Goal: Task Accomplishment & Management: Use online tool/utility

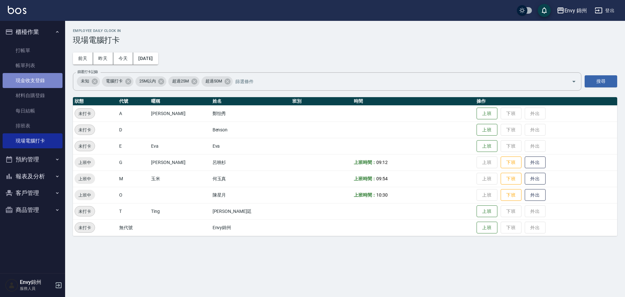
click at [40, 78] on link "現金收支登錄" at bounding box center [33, 80] width 60 height 15
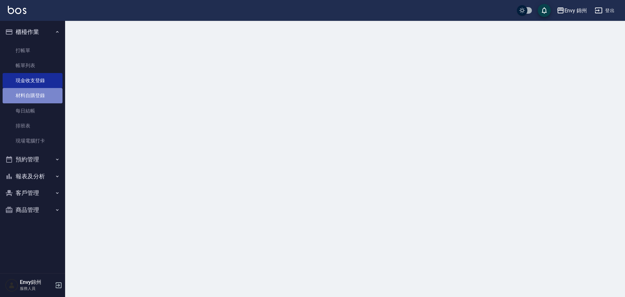
click at [40, 95] on link "材料自購登錄" at bounding box center [33, 95] width 60 height 15
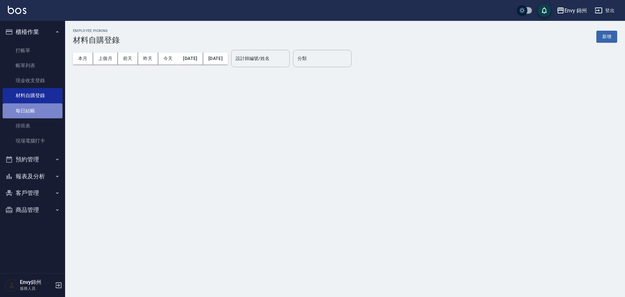
click at [42, 108] on link "每日結帳" at bounding box center [33, 110] width 60 height 15
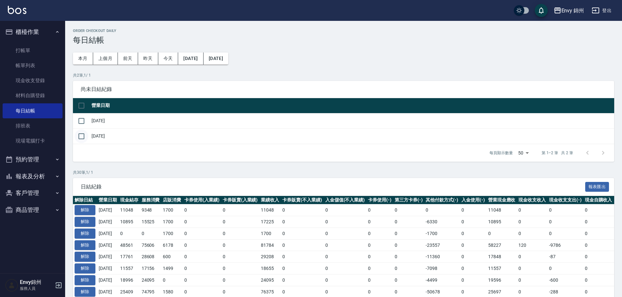
click at [83, 136] on input "checkbox" at bounding box center [82, 136] width 14 height 14
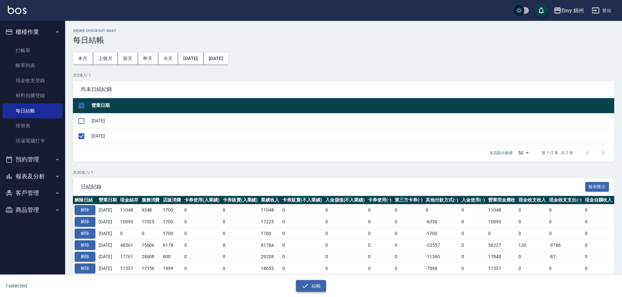
click at [320, 283] on button "結帳" at bounding box center [311, 286] width 30 height 12
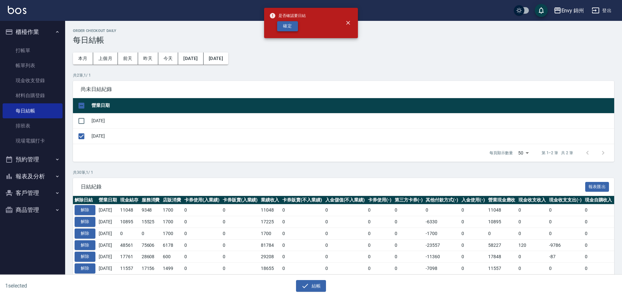
click at [292, 25] on button "確定" at bounding box center [287, 26] width 21 height 10
checkbox input "false"
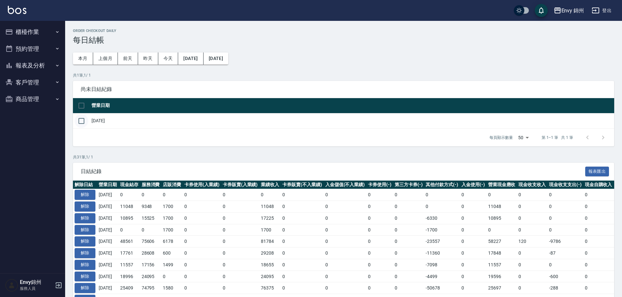
click at [82, 121] on input "checkbox" at bounding box center [82, 121] width 14 height 14
checkbox input "true"
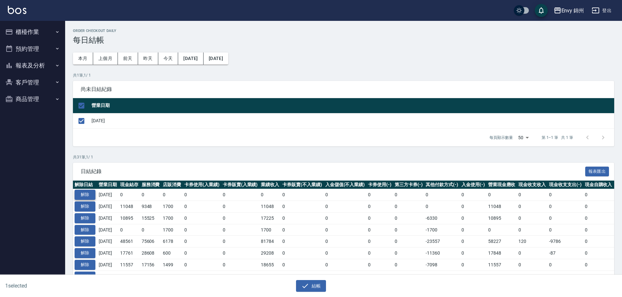
click at [90, 192] on button "解除" at bounding box center [85, 194] width 21 height 10
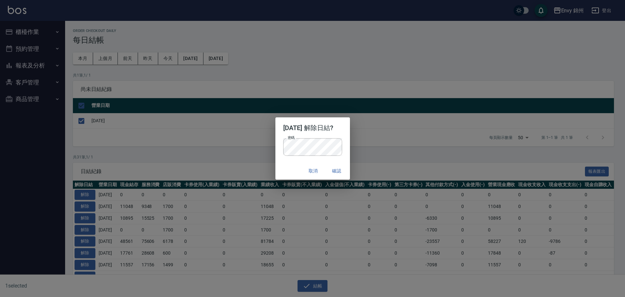
click at [287, 160] on div "密碼 密碼" at bounding box center [312, 150] width 75 height 24
click at [341, 167] on button "確認" at bounding box center [336, 171] width 21 height 12
